Goal: Transaction & Acquisition: Purchase product/service

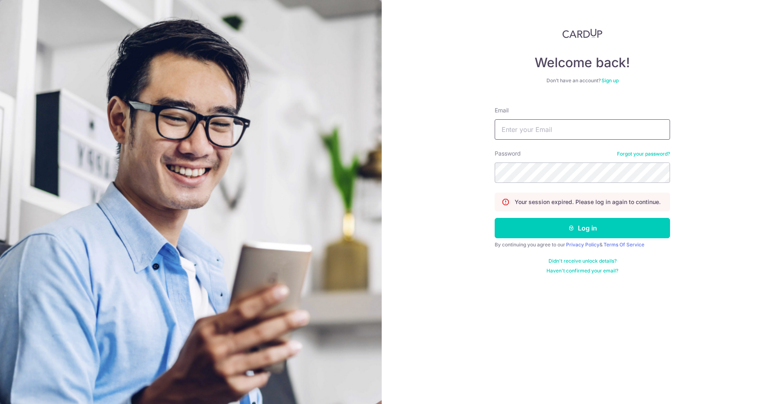
click at [544, 125] on input "Email" at bounding box center [581, 129] width 175 height 20
type input "[PERSON_NAME][EMAIL_ADDRESS][DOMAIN_NAME]"
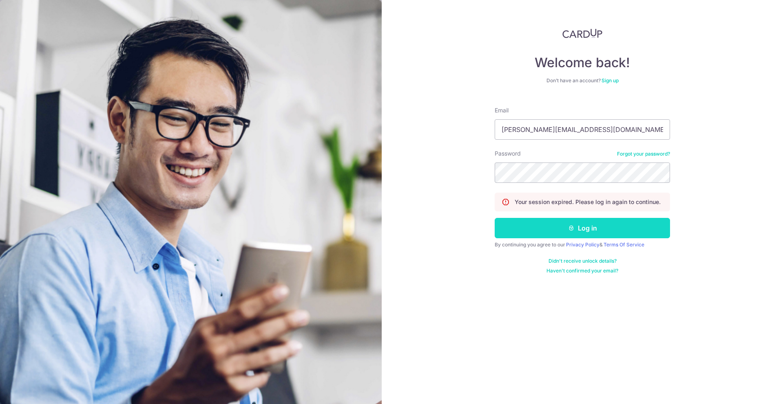
click at [588, 225] on button "Log in" at bounding box center [581, 228] width 175 height 20
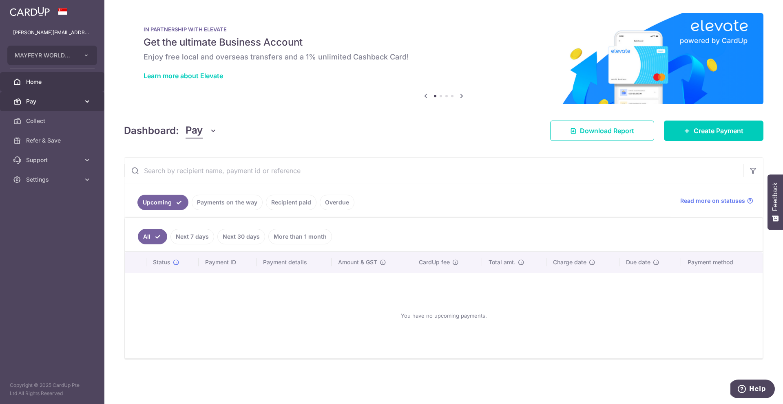
click at [25, 98] on link "Pay" at bounding box center [52, 102] width 104 height 20
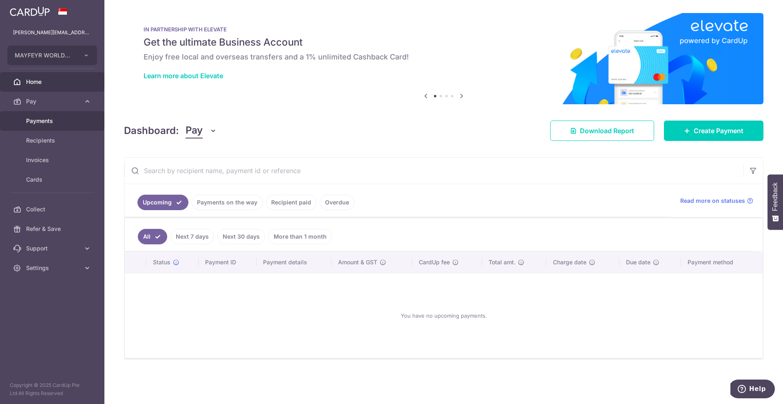
click at [33, 119] on span "Payments" at bounding box center [53, 121] width 54 height 8
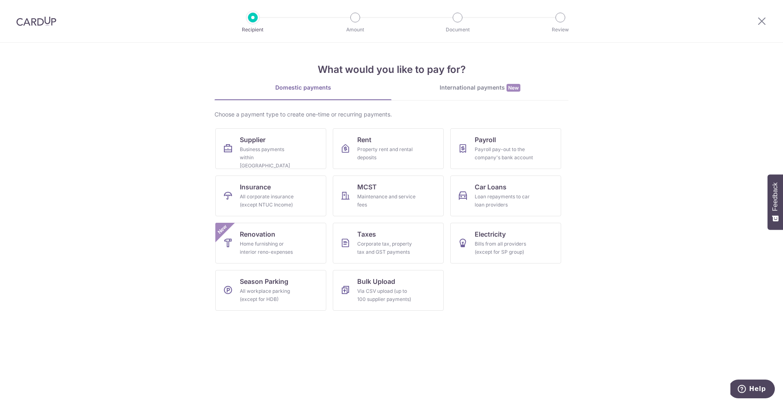
click at [494, 84] on div "International payments New" at bounding box center [479, 88] width 177 height 9
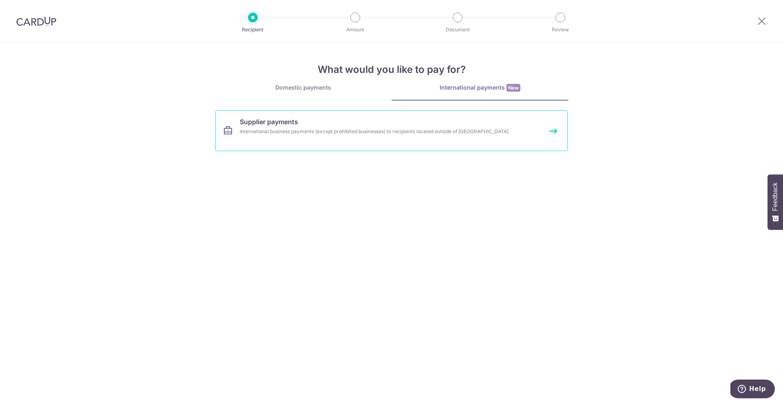
click at [315, 130] on div "International business payments (except prohibited businesses) to recipients lo…" at bounding box center [381, 132] width 282 height 8
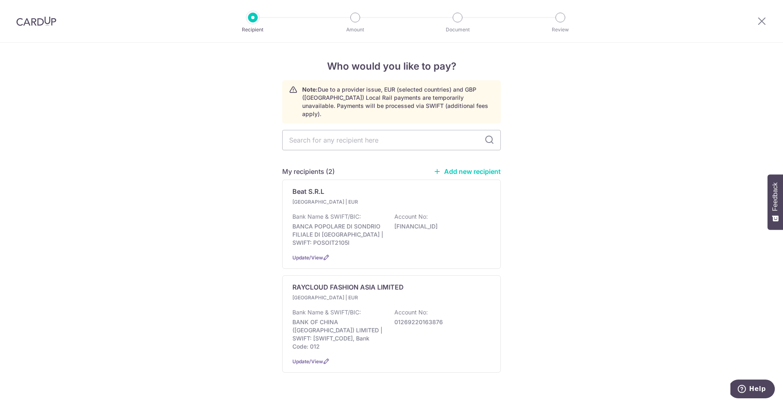
scroll to position [4, 0]
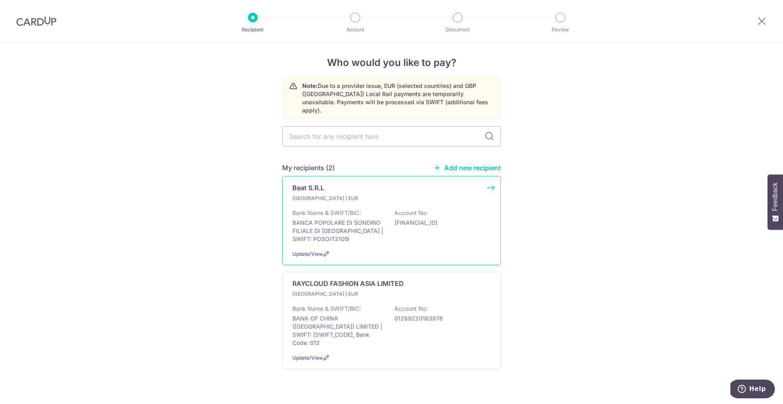
click at [378, 200] on div "Italy | EUR Bank Name & SWIFT/BIC: BANCA POPOLARE DI SONDRIO FILIALE DI COMO | …" at bounding box center [391, 218] width 198 height 49
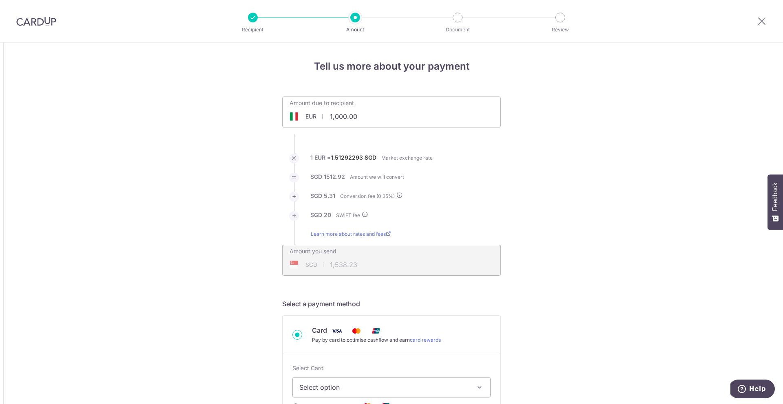
click at [374, 115] on input "1,000.00" at bounding box center [345, 116] width 126 height 19
type input "1,000.00"
type input "1,538.17"
drag, startPoint x: 372, startPoint y: 114, endPoint x: 324, endPoint y: 115, distance: 48.1
click at [324, 115] on input "1,000.00" at bounding box center [345, 116] width 126 height 19
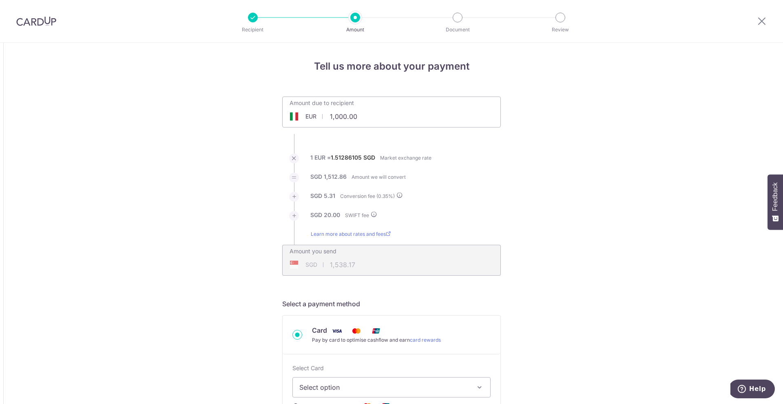
paste input "2.396,"
type input "12.40"
type input "38.82"
drag, startPoint x: 355, startPoint y: 117, endPoint x: 321, endPoint y: 116, distance: 34.3
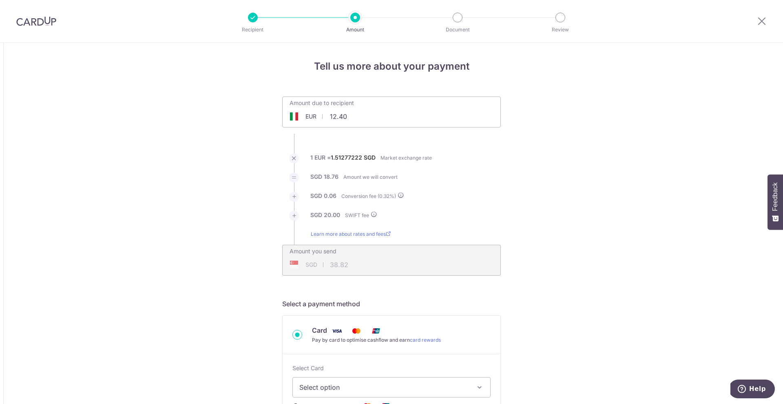
click at [321, 116] on div "EUR 12.40 12.4" at bounding box center [345, 116] width 126 height 19
type input "123,396.00"
type input "187,306.20"
click at [342, 114] on input "123,396.00" at bounding box center [345, 116] width 126 height 19
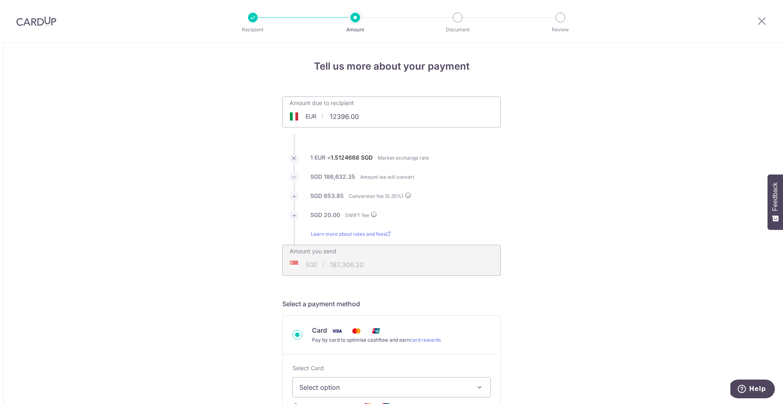
type input "12,396.00"
type input "18,834.04"
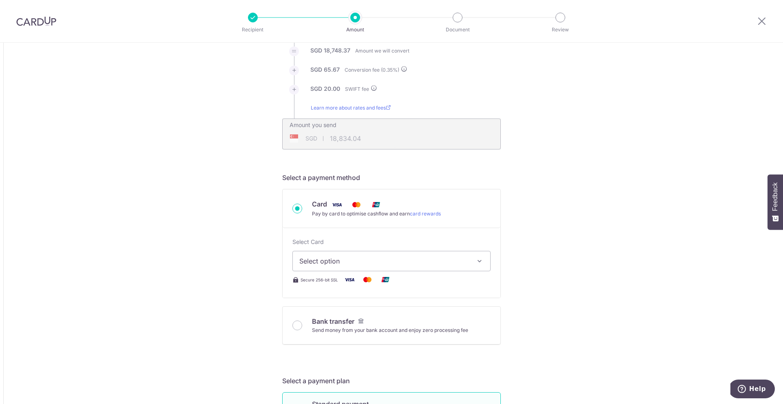
scroll to position [133, 0]
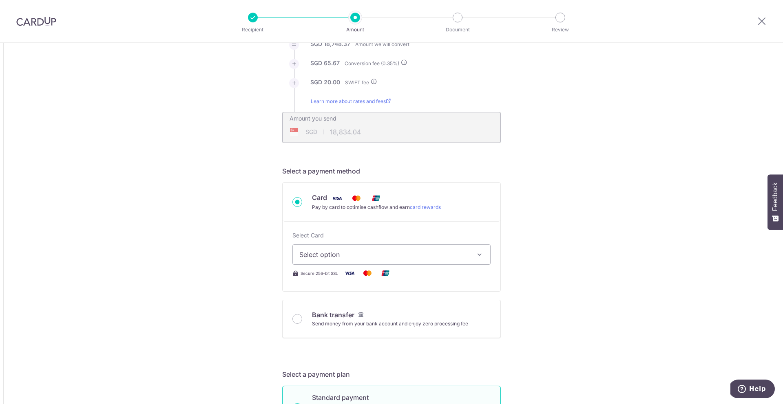
click at [386, 260] on button "Select option" at bounding box center [391, 255] width 198 height 20
click at [354, 317] on span "**** 6178" at bounding box center [391, 313] width 184 height 10
type input "12,396.00"
type input "18,833.34"
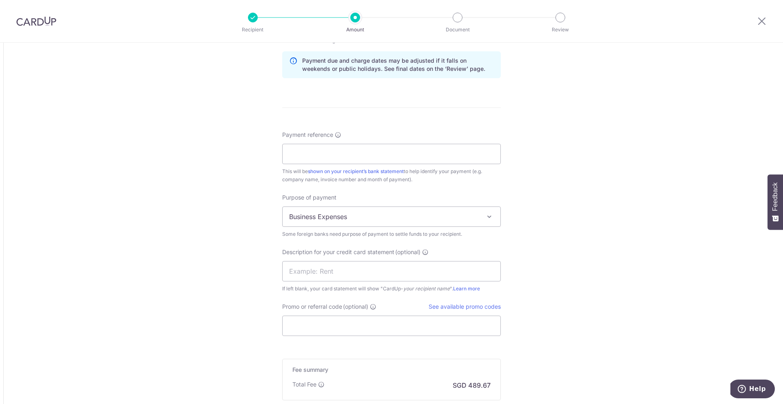
scroll to position [662, 0]
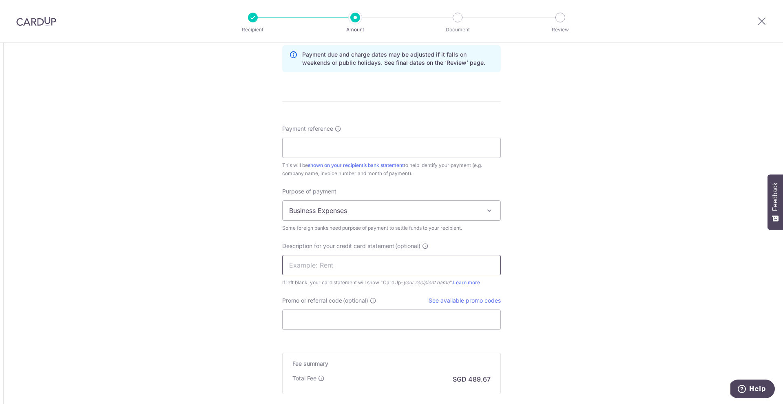
click at [346, 263] on input "text" at bounding box center [391, 265] width 218 height 20
paste input "MKP MAYFEYR - F"
type input "MKP MAYFEYR - F"
click at [343, 318] on input "Promo or referral code (optional)" at bounding box center [391, 320] width 218 height 20
click at [340, 153] on input "Payment reference" at bounding box center [391, 148] width 218 height 20
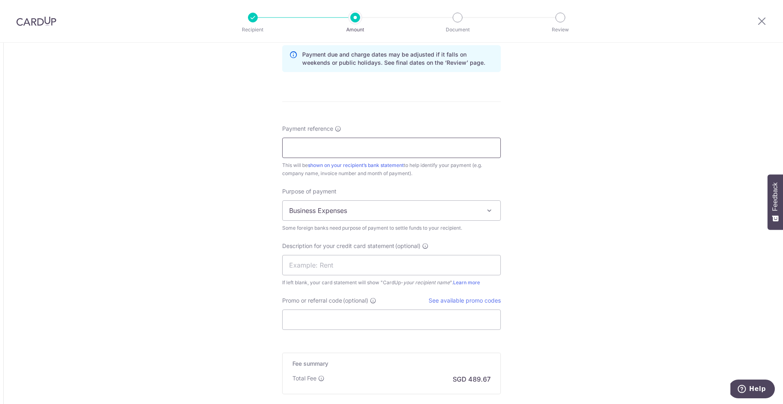
paste input "MKP MAYFEYR - FROM 16/09/2025 TO 30"
paste input "MKP MAYFEYR - FROM 16/09/2025 T"
drag, startPoint x: 427, startPoint y: 148, endPoint x: 305, endPoint y: 149, distance: 121.5
click at [305, 149] on input "MKP MKP MAYFEYR - FROM 16/09/2025 T" at bounding box center [391, 148] width 218 height 20
paste input "16/09/2025 TO 30/09/2025"
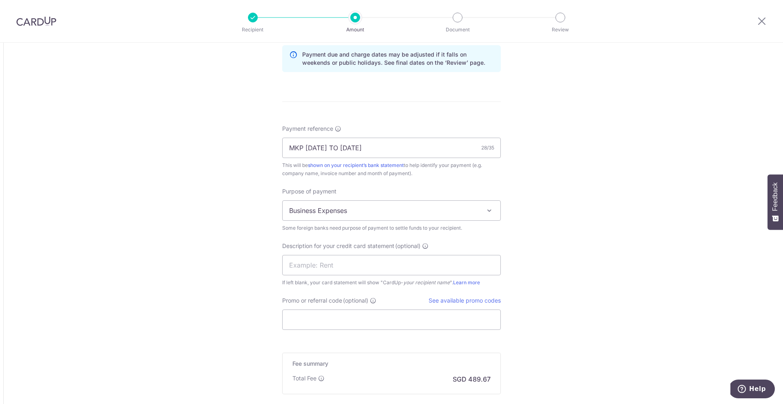
click at [302, 150] on input "MKP 16/09/2025 TO 30/09/2025" at bounding box center [391, 148] width 218 height 20
type input "MKP MAYFEYR 16-30/09/2025"
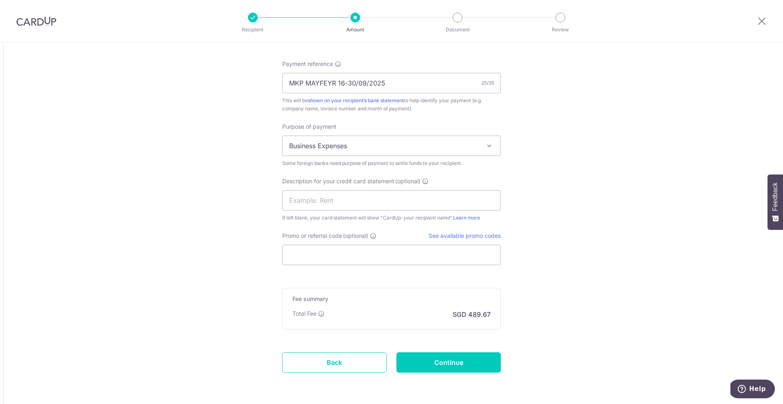
scroll to position [728, 0]
click at [422, 141] on span "Business Expenses" at bounding box center [391, 145] width 218 height 20
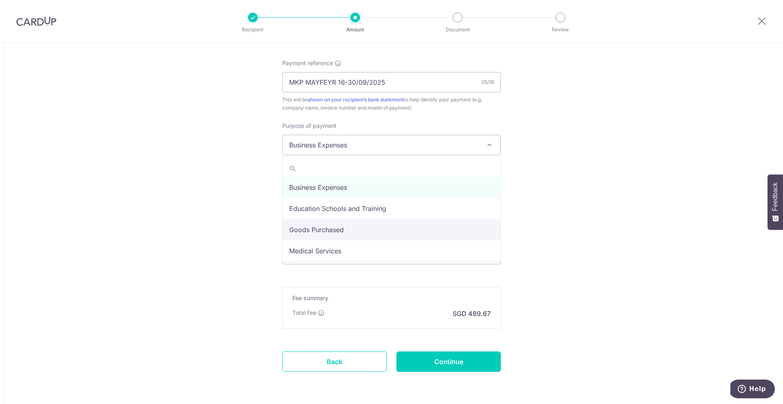
drag, startPoint x: 383, startPoint y: 227, endPoint x: 206, endPoint y: 212, distance: 177.6
select select "Goods Purchased"
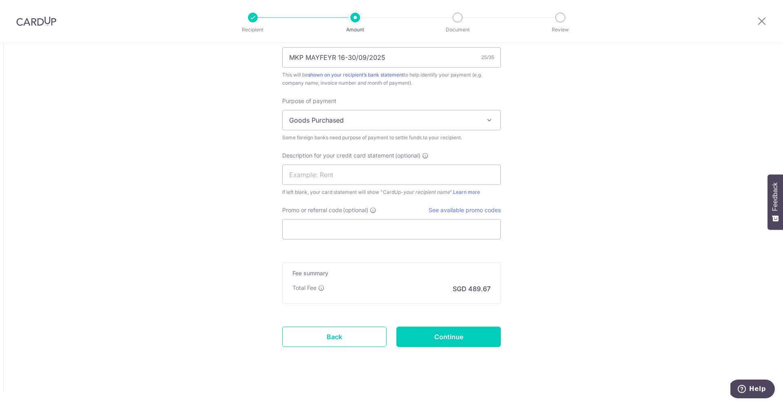
scroll to position [757, 0]
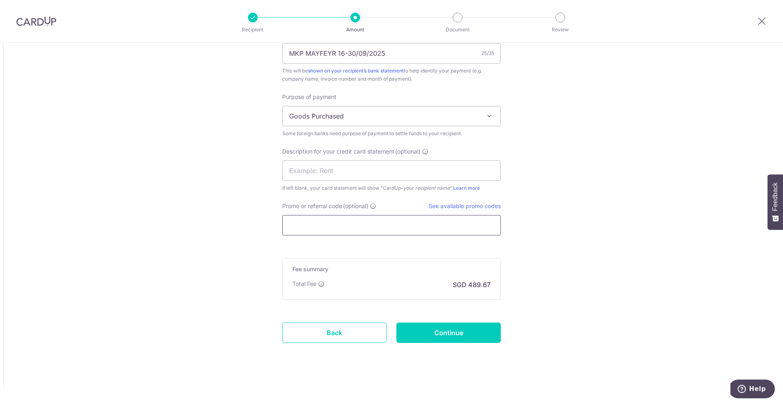
click at [356, 228] on input "Promo or referral code (optional)" at bounding box center [391, 225] width 218 height 20
paste input "16/09/2025 TO 30/09/2025"
type input "16/09/2025 TO 30/09/2025"
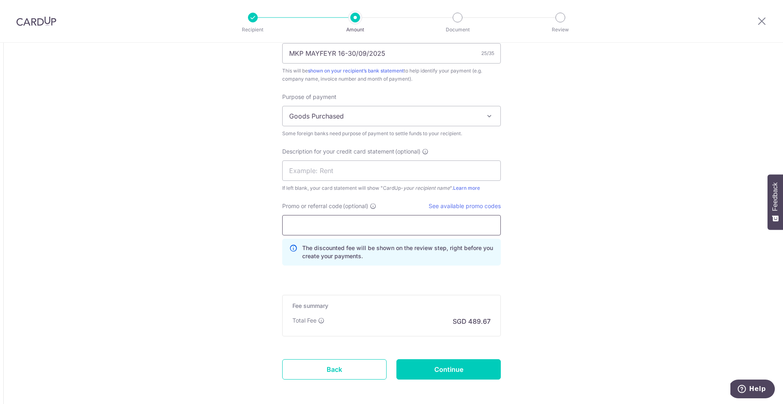
paste input "MAYFEYR177"
type input "MAYFEYR177"
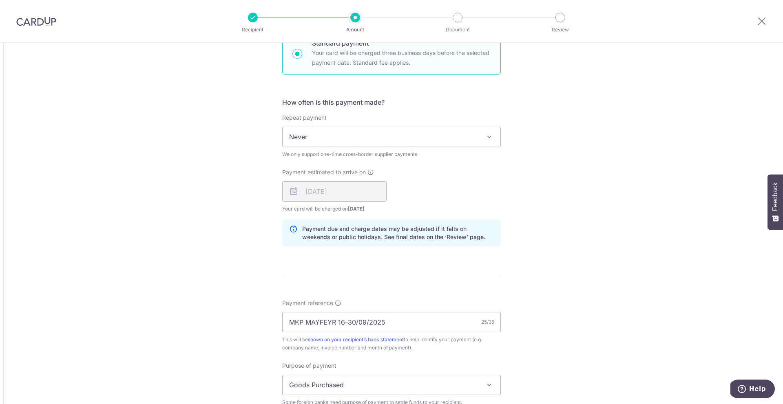
scroll to position [793, 0]
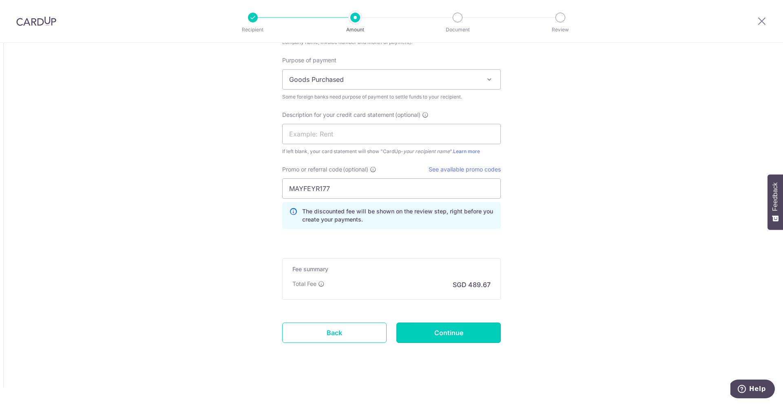
drag, startPoint x: 450, startPoint y: 334, endPoint x: 477, endPoint y: 331, distance: 26.7
click at [453, 333] on input "Continue" at bounding box center [448, 333] width 104 height 20
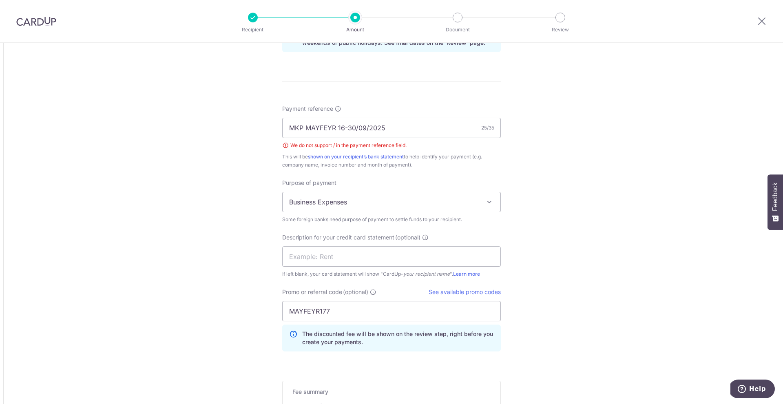
scroll to position [661, 0]
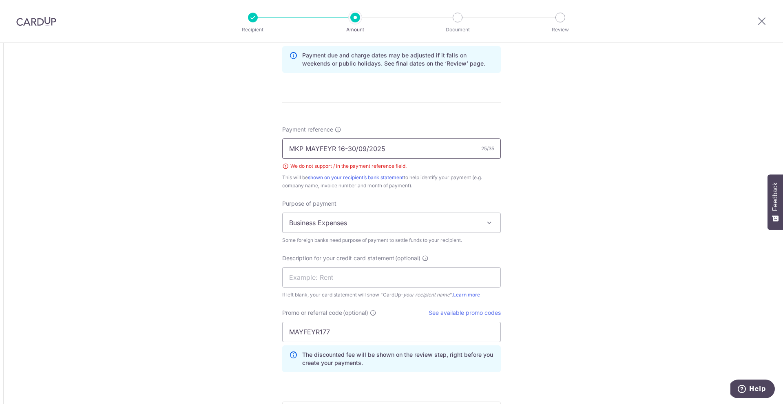
click at [349, 149] on input "MKP MAYFEYR 16-30/09/2025" at bounding box center [391, 149] width 218 height 20
click at [355, 148] on input "MKP MAYFEYR 16-30/09/2025" at bounding box center [391, 149] width 218 height 20
click at [359, 148] on input "MKP MAYFEYR 16-30/09/2025" at bounding box center [391, 149] width 218 height 20
type input "MKP MAYFEYR 16-30092025"
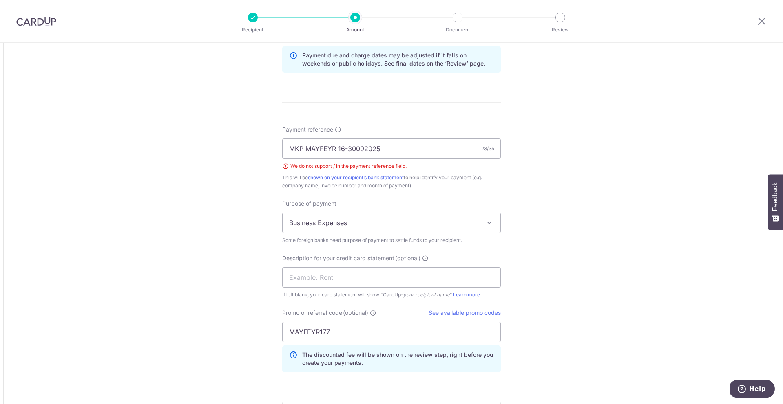
scroll to position [805, 0]
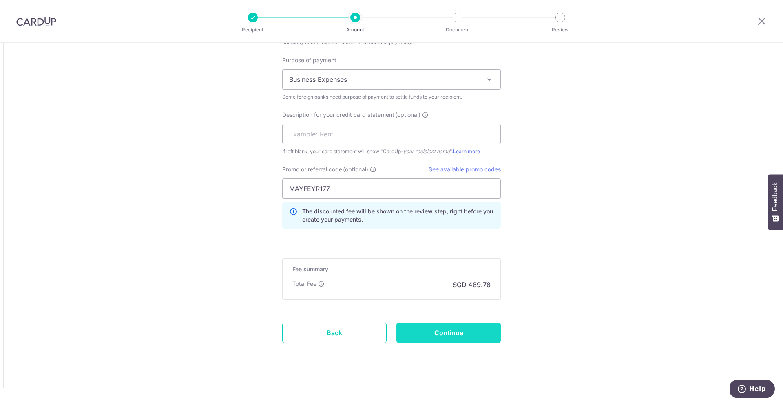
click at [426, 337] on input "Continue" at bounding box center [448, 333] width 104 height 20
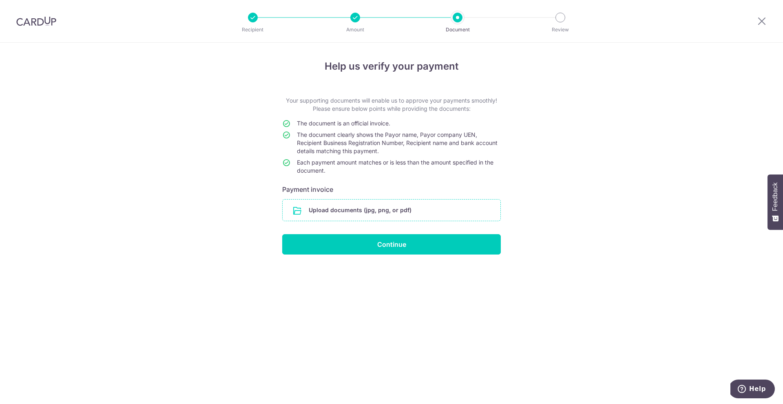
click at [347, 212] on input "file" at bounding box center [391, 210] width 218 height 21
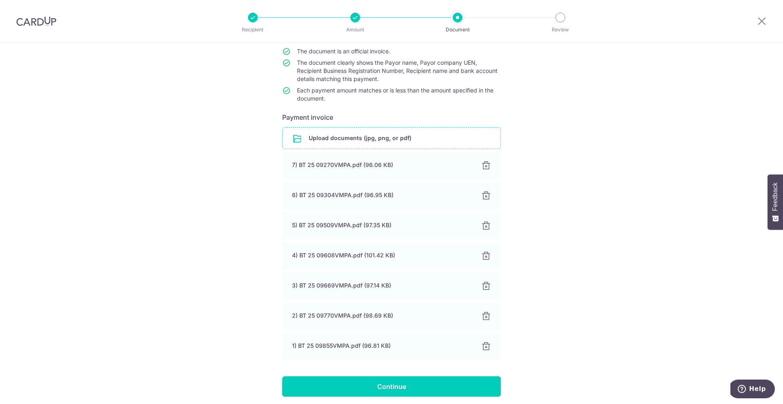
scroll to position [103, 0]
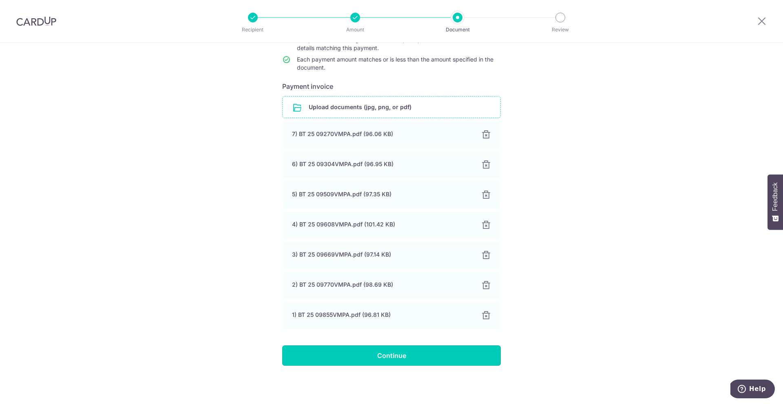
click at [372, 364] on input "Continue" at bounding box center [391, 356] width 218 height 20
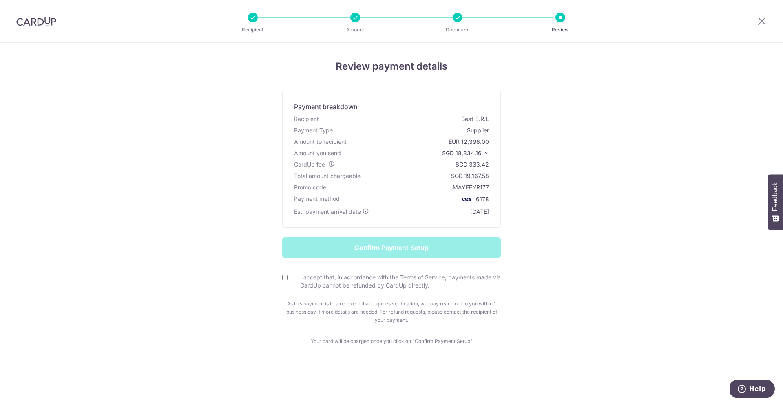
click at [277, 276] on form "Confirm Payment Setup I accept that, in accordance with the Terms of Service, p…" at bounding box center [391, 281] width 477 height 87
click at [282, 278] on input "I accept that, in accordance with the Terms of Service, payments made via CardU…" at bounding box center [284, 277] width 5 height 5
checkbox input "true"
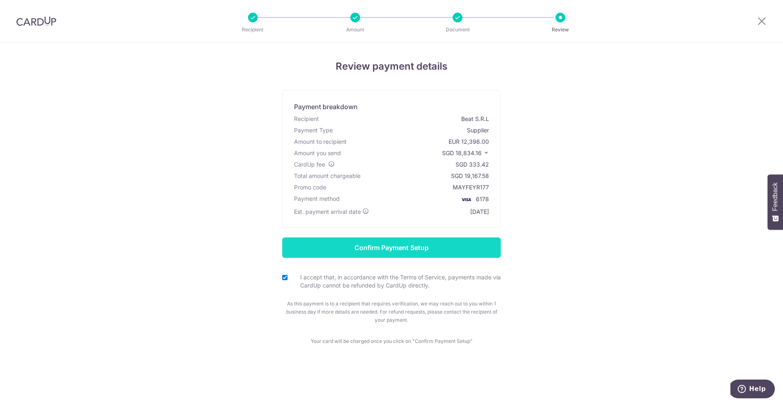
click at [394, 250] on input "Confirm Payment Setup" at bounding box center [391, 248] width 218 height 20
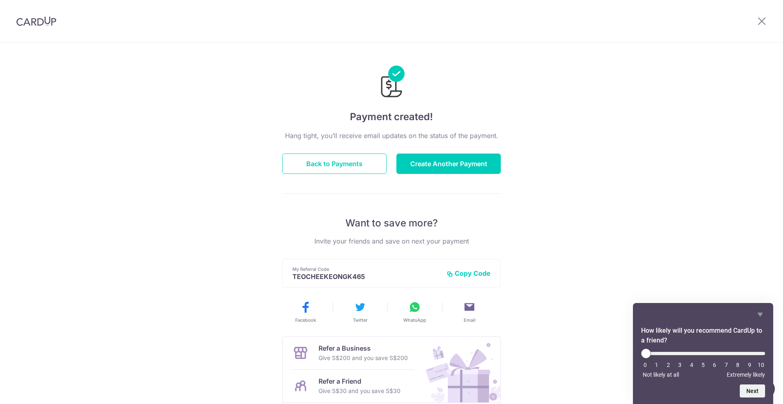
click at [48, 22] on img at bounding box center [36, 21] width 40 height 10
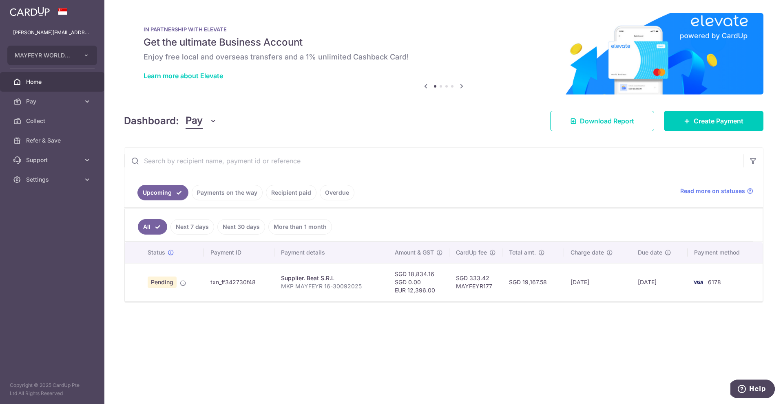
drag, startPoint x: 211, startPoint y: 282, endPoint x: 254, endPoint y: 282, distance: 43.6
click at [258, 281] on td "txn_ff342730f48" at bounding box center [239, 282] width 71 height 38
copy td "txn_ff342730f48"
